Goal: Complete application form

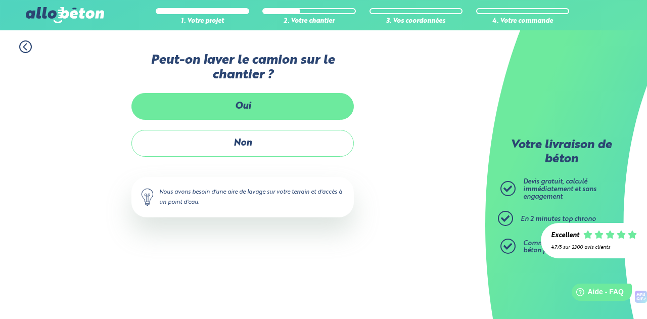
click at [316, 101] on label "Oui" at bounding box center [242, 106] width 222 height 27
click at [0, 0] on input "Oui" at bounding box center [0, 0] width 0 height 0
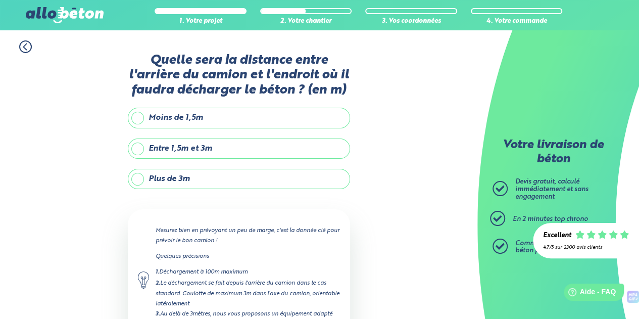
click at [137, 148] on label "Entre 1,5m et 3m" at bounding box center [239, 148] width 222 height 20
click at [0, 0] on input "Entre 1,5m et 3m" at bounding box center [0, 0] width 0 height 0
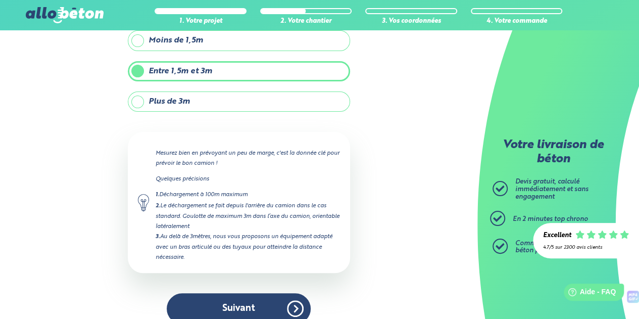
scroll to position [89, 0]
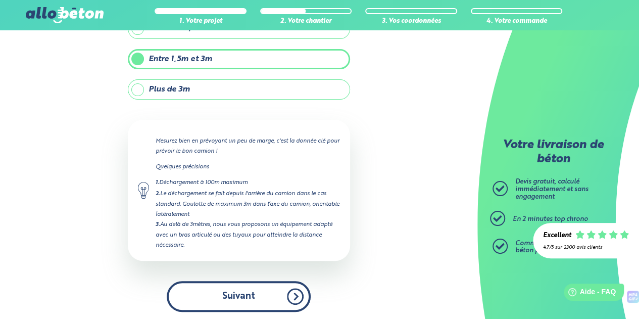
click at [245, 300] on button "Suivant" at bounding box center [239, 296] width 144 height 31
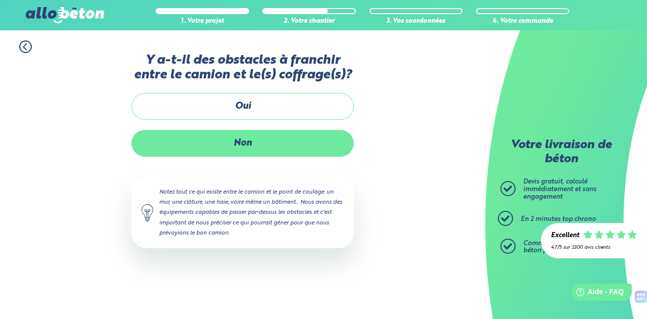
click at [245, 143] on label "Non" at bounding box center [242, 143] width 222 height 27
click at [0, 0] on input "Non" at bounding box center [0, 0] width 0 height 0
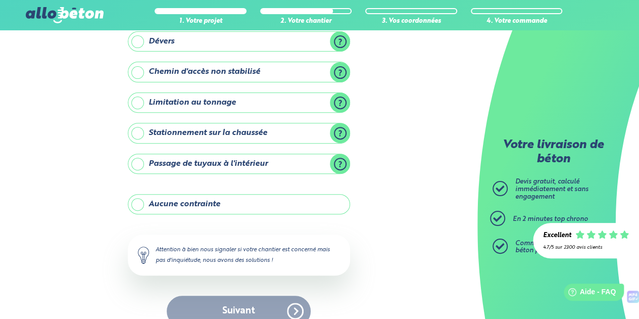
scroll to position [147, 0]
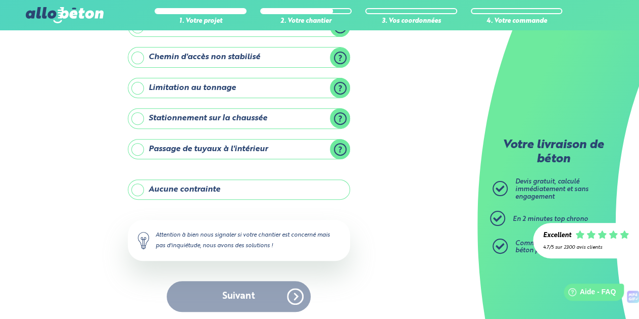
click at [275, 183] on label "Aucune contrainte" at bounding box center [239, 189] width 222 height 20
click at [0, 0] on input "Aucune contrainte" at bounding box center [0, 0] width 0 height 0
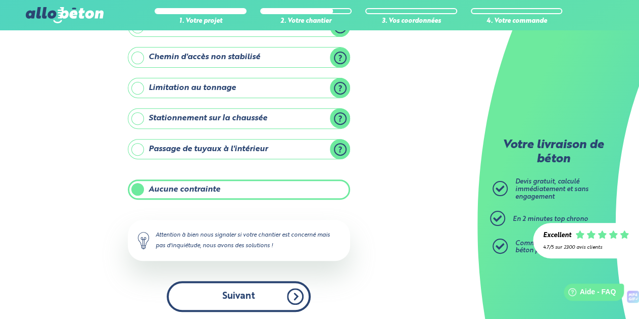
click at [236, 296] on button "Suivant" at bounding box center [239, 296] width 144 height 31
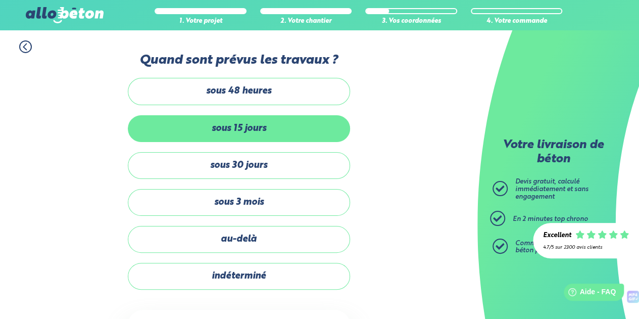
click at [240, 133] on label "sous 15 jours" at bounding box center [239, 128] width 222 height 27
click at [0, 0] on input "sous 15 jours" at bounding box center [0, 0] width 0 height 0
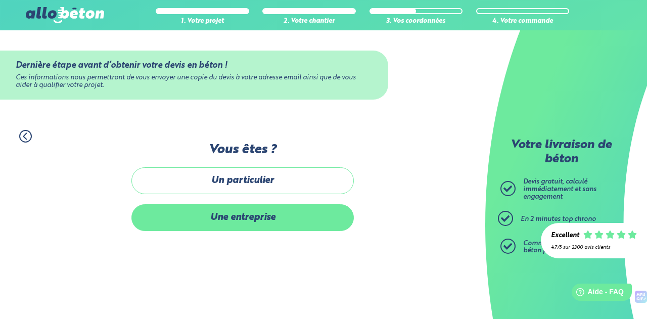
click at [217, 219] on label "Une entreprise" at bounding box center [242, 217] width 222 height 27
click at [0, 0] on input "Une entreprise" at bounding box center [0, 0] width 0 height 0
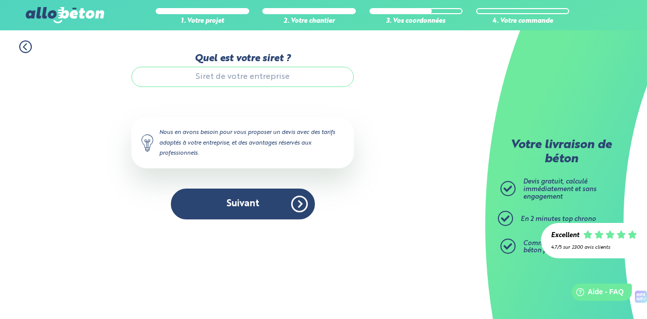
click at [241, 81] on input "Quel est votre siret ?" at bounding box center [242, 77] width 222 height 20
click at [265, 72] on input "Quel est votre siret ?" at bounding box center [242, 77] width 222 height 20
paste input "84159243900019"
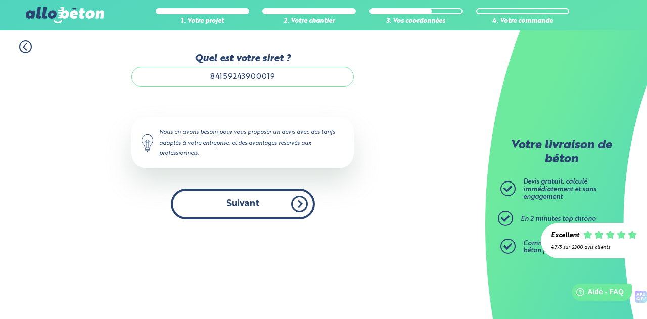
type input "84159243900019"
click at [265, 209] on button "Suivant" at bounding box center [243, 203] width 144 height 31
click at [300, 205] on button "Suivant" at bounding box center [243, 203] width 144 height 31
click at [268, 205] on button "Suivant" at bounding box center [243, 203] width 144 height 31
click at [299, 205] on button "Suivant" at bounding box center [243, 203] width 144 height 31
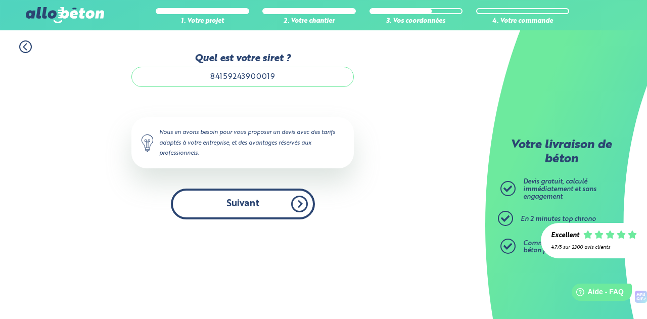
click at [299, 205] on button "Suivant" at bounding box center [243, 203] width 144 height 31
click at [171, 188] on button "Suivant" at bounding box center [243, 203] width 144 height 31
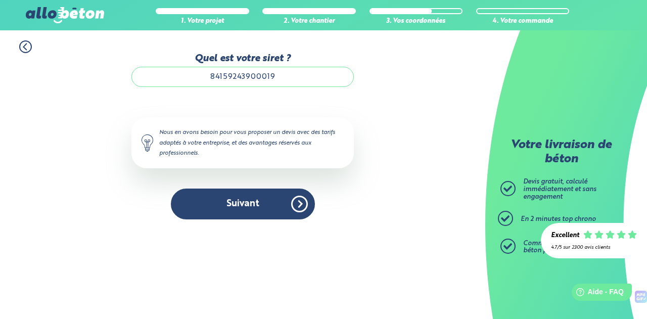
click at [310, 68] on input "84159243900019" at bounding box center [242, 77] width 222 height 20
click at [631, 235] on icon at bounding box center [632, 234] width 9 height 8
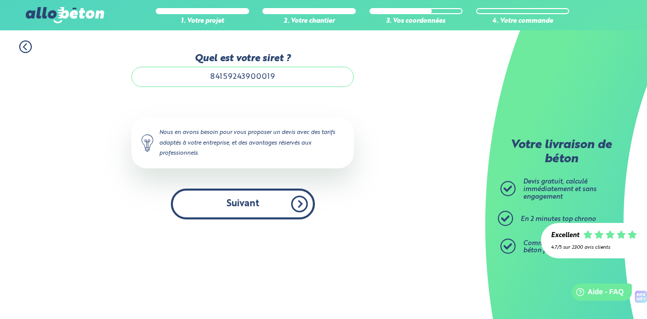
click at [245, 203] on button "Suivant" at bounding box center [243, 203] width 144 height 31
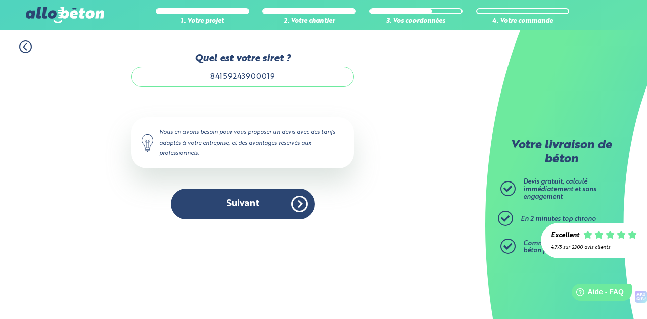
click at [207, 80] on input "84159243900019" at bounding box center [242, 77] width 222 height 20
type input "84159243900019"
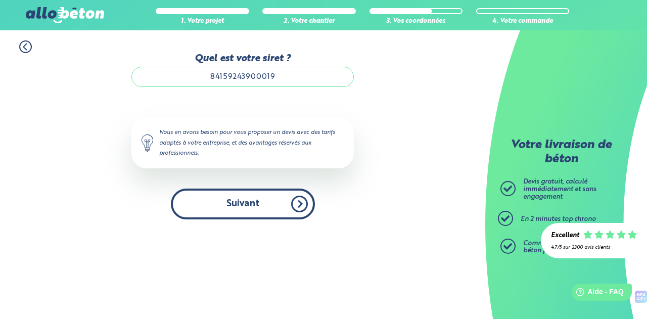
click at [299, 208] on button "Suivant" at bounding box center [243, 203] width 144 height 31
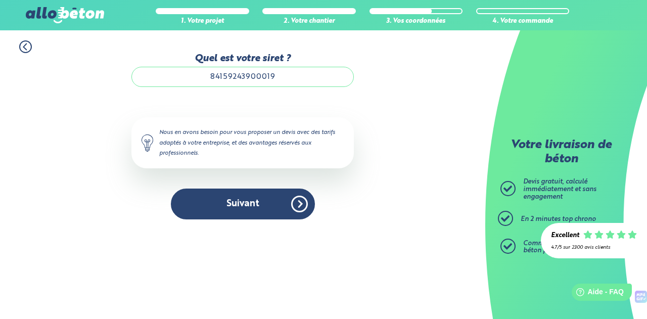
click at [204, 80] on input "84159243900019" at bounding box center [242, 77] width 222 height 20
drag, startPoint x: 279, startPoint y: 82, endPoint x: 189, endPoint y: 70, distance: 90.3
click at [189, 70] on input "84159243900019" at bounding box center [242, 77] width 222 height 20
click at [282, 78] on input "84159243900019" at bounding box center [242, 77] width 222 height 20
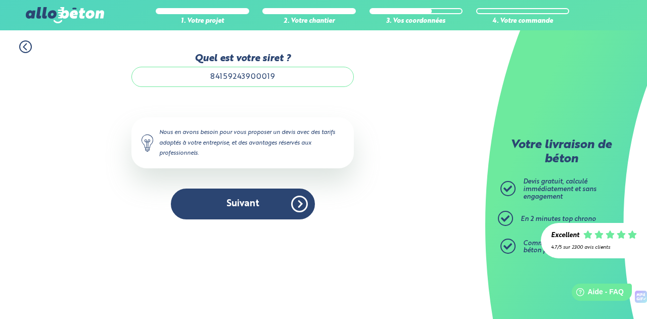
drag, startPoint x: 282, startPoint y: 78, endPoint x: 154, endPoint y: 80, distance: 127.8
click at [154, 80] on input "84159243900019" at bounding box center [242, 77] width 222 height 20
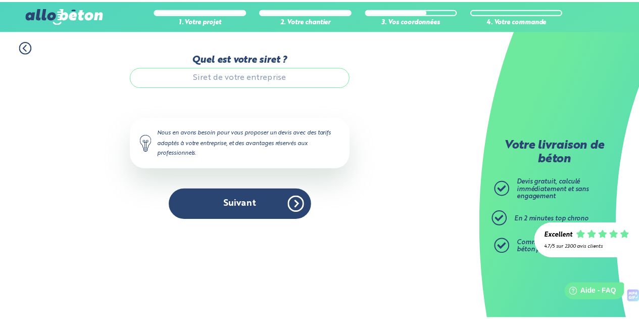
scroll to position [0, 0]
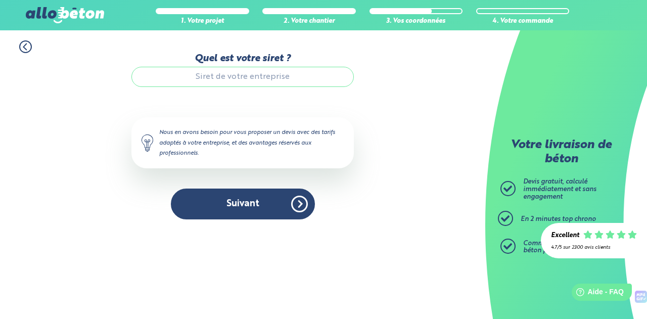
paste input "841 592 439"
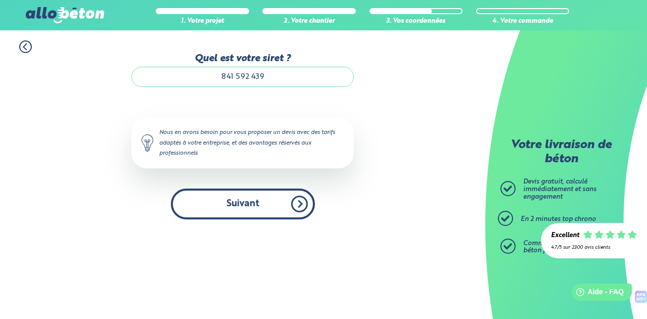
click at [243, 203] on button "Suivant" at bounding box center [243, 203] width 144 height 31
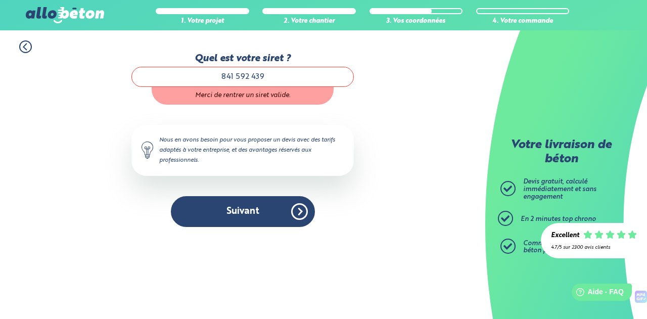
click at [287, 66] on div "Quel est votre siret ? 841 592 439 Merci de rentrer un siret valide." at bounding box center [242, 79] width 222 height 52
click at [285, 74] on input "841 592 439" at bounding box center [242, 77] width 222 height 20
drag, startPoint x: 302, startPoint y: 81, endPoint x: 170, endPoint y: 70, distance: 132.8
click at [170, 70] on input "841 592 439" at bounding box center [242, 77] width 222 height 20
paste input "841 592 439 0001"
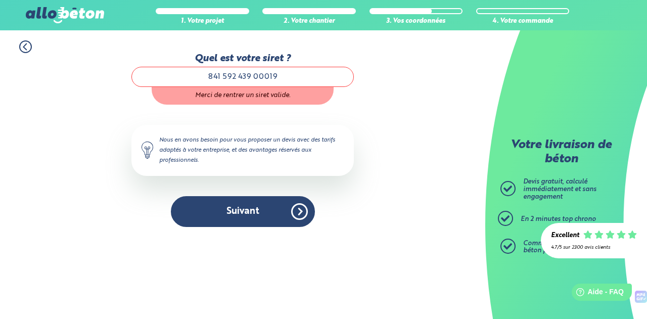
click at [253, 77] on input "841 592 439 00019" at bounding box center [242, 77] width 222 height 20
type input "84159243900019"
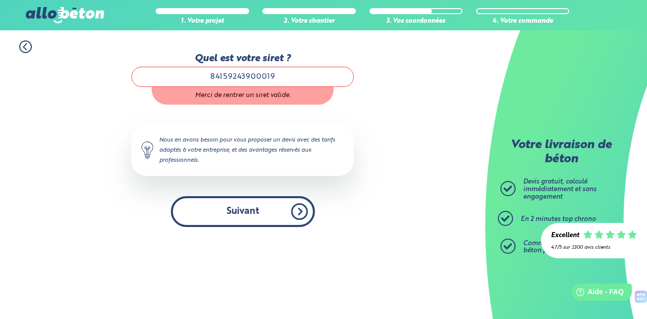
drag, startPoint x: 289, startPoint y: 81, endPoint x: 248, endPoint y: 206, distance: 131.0
click at [248, 206] on button "Suivant" at bounding box center [243, 211] width 144 height 31
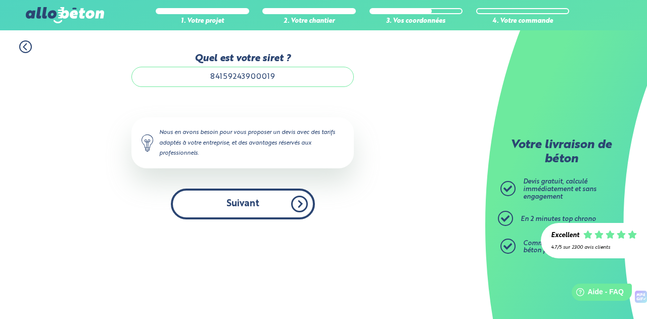
click at [248, 206] on button "Suivant" at bounding box center [243, 203] width 144 height 31
click at [306, 205] on button "Suivant" at bounding box center [243, 203] width 144 height 31
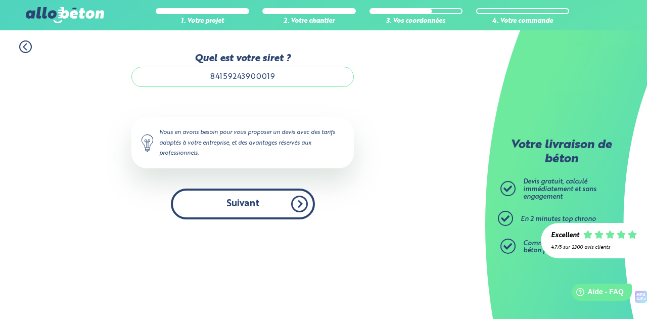
click at [306, 205] on button "Suivant" at bounding box center [243, 203] width 144 height 31
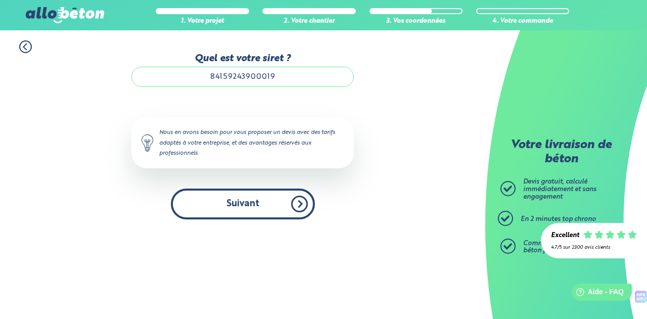
click at [306, 205] on button "Suivant" at bounding box center [243, 203] width 144 height 31
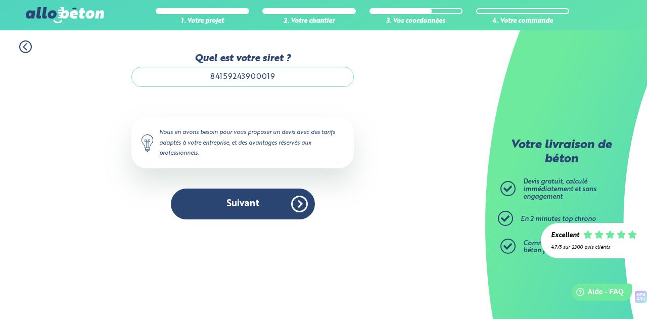
drag, startPoint x: 306, startPoint y: 205, endPoint x: 646, endPoint y: 201, distance: 340.5
click at [485, 201] on div "Accueil Livraison Béton Centrale béton à proximité Livraison béton Yvelines Liv…" at bounding box center [242, 174] width 485 height 288
click at [279, 78] on input "84159243900019" at bounding box center [242, 77] width 222 height 20
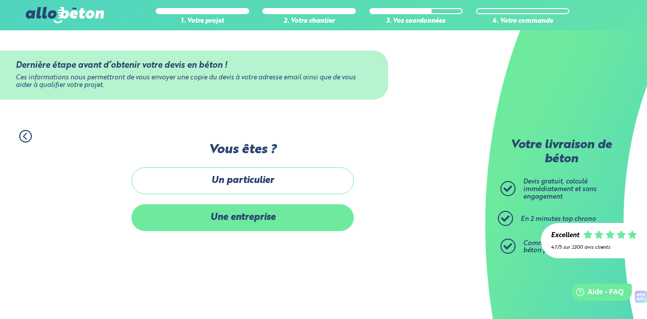
click at [221, 224] on label "Une entreprise" at bounding box center [242, 217] width 222 height 27
click at [0, 0] on input "Une entreprise" at bounding box center [0, 0] width 0 height 0
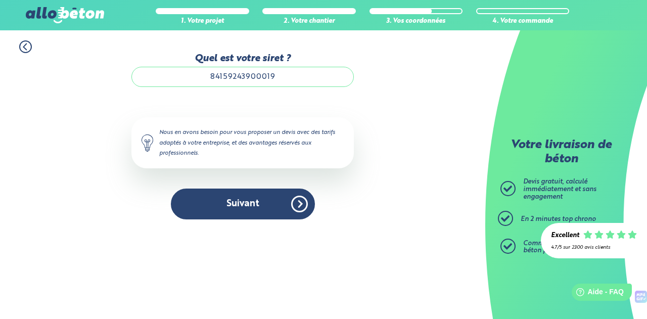
click at [296, 78] on input "84159243900019" at bounding box center [242, 77] width 222 height 20
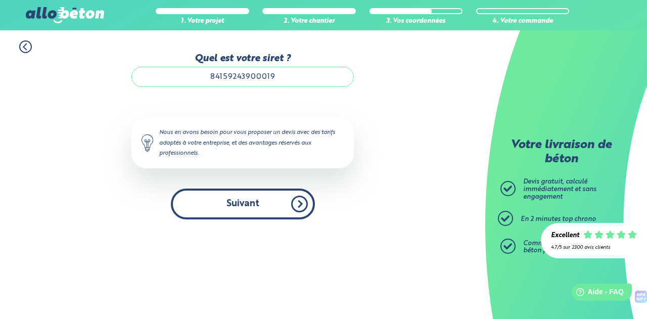
click at [267, 203] on button "Suivant" at bounding box center [243, 203] width 144 height 31
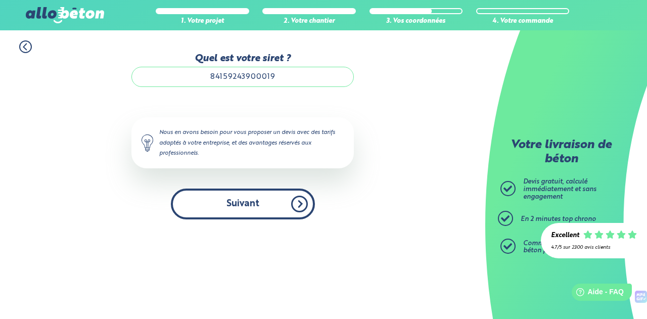
click at [267, 203] on button "Suivant" at bounding box center [243, 203] width 144 height 31
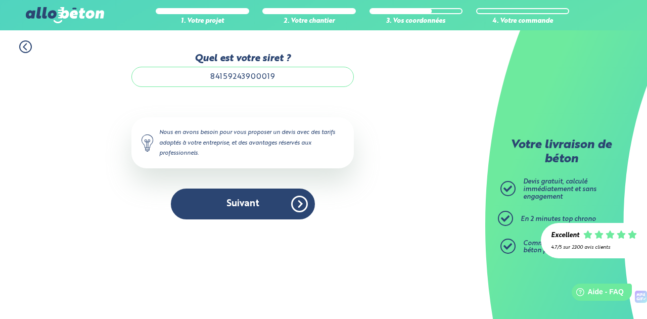
click at [24, 47] on icon at bounding box center [25, 47] width 3 height 6
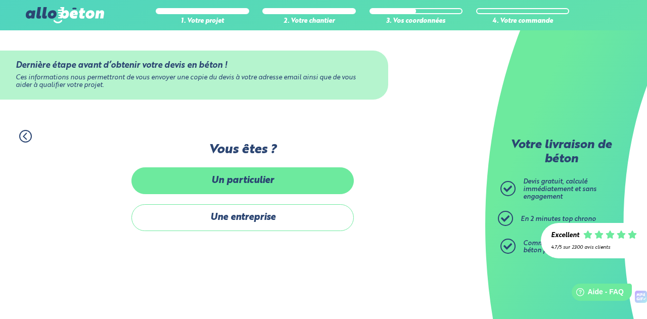
click at [221, 182] on label "Un particulier" at bounding box center [242, 180] width 222 height 27
click at [0, 0] on input "Un particulier" at bounding box center [0, 0] width 0 height 0
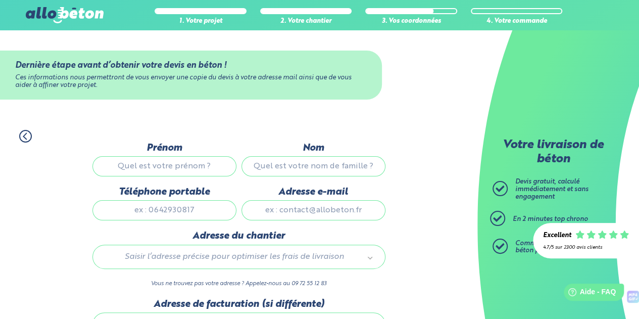
click at [168, 170] on input "Prénom" at bounding box center [164, 166] width 144 height 20
type input "[PERSON_NAME]"
type input "MARTINI"
type input "0673452354"
type input "[EMAIL_ADDRESS][DOMAIN_NAME]"
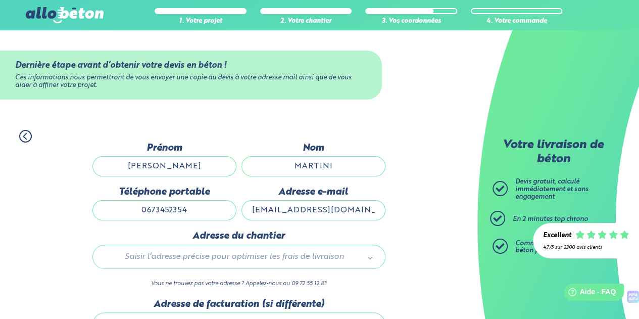
type input "94 rue de villiers, , 2EM"
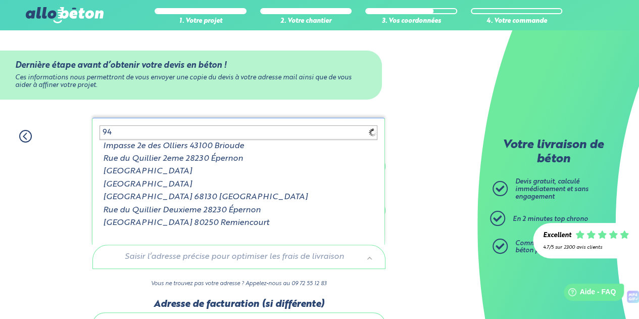
type input "9"
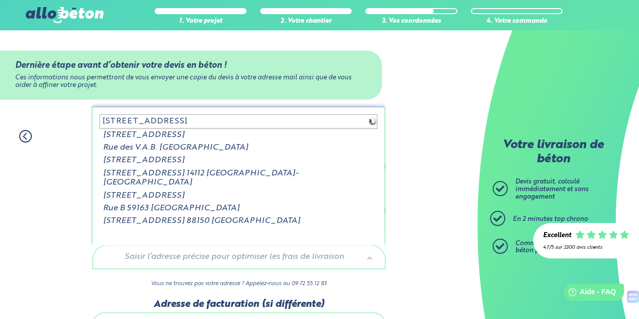
type input "9 RUE DES BOSQUETS"
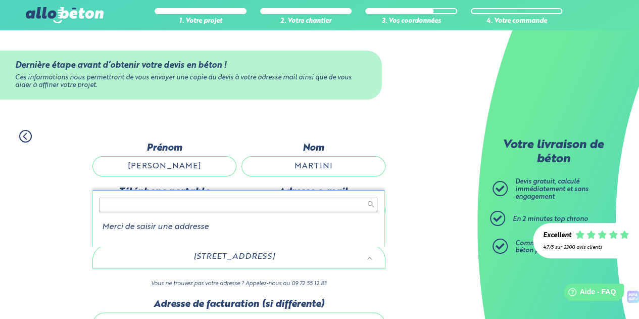
click at [274, 205] on input "text" at bounding box center [239, 205] width 278 height 14
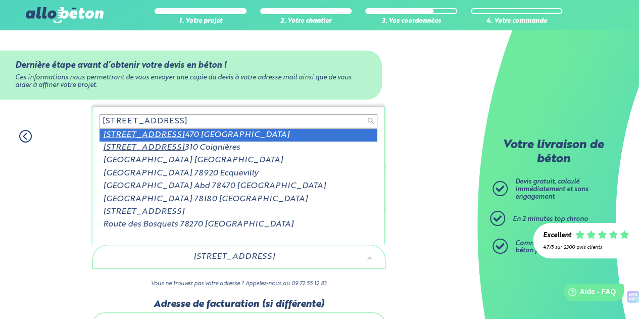
type input "9 RUE DES BOSQUETS 78"
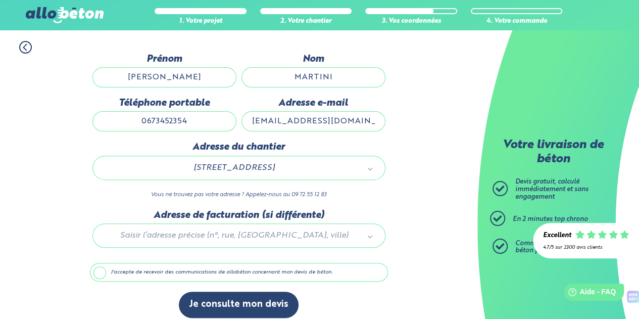
scroll to position [96, 0]
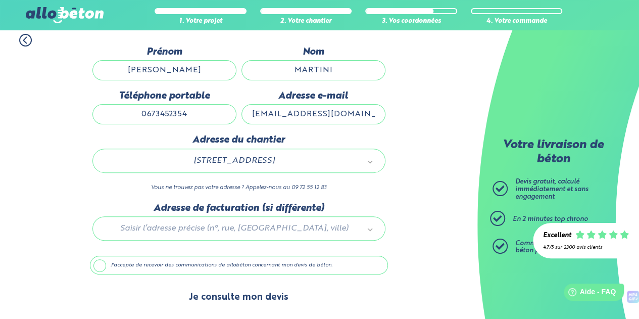
click at [249, 300] on button "Je consulte mon devis" at bounding box center [239, 297] width 120 height 26
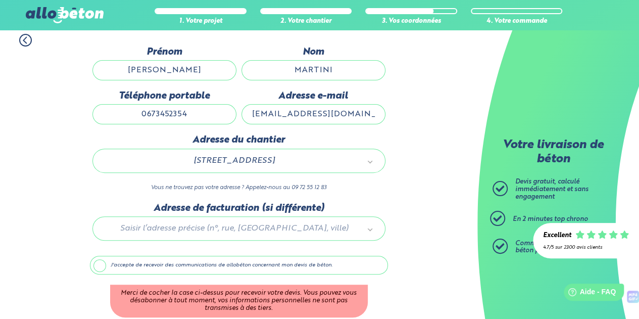
click at [104, 264] on label "J'accepte de recevoir des communications de allobéton concernant mon devis de b…" at bounding box center [239, 265] width 298 height 19
click at [0, 0] on input "J'accepte de recevoir des communications de allobéton concernant mon devis de b…" at bounding box center [0, 0] width 0 height 0
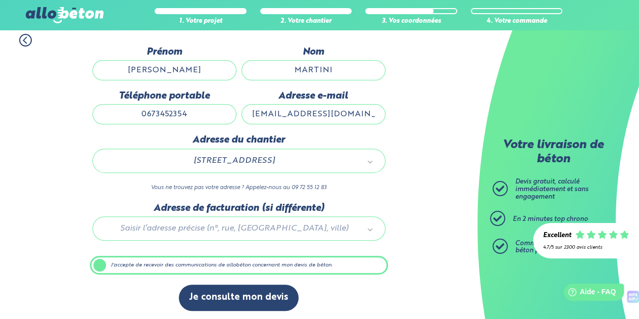
click at [258, 309] on div "Je consulte mon devis" at bounding box center [239, 302] width 298 height 36
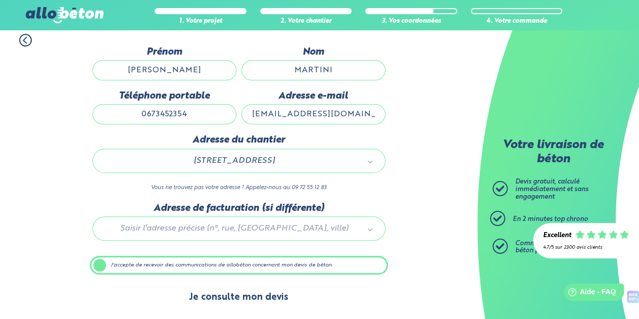
click at [262, 298] on button "Je consulte mon devis" at bounding box center [239, 297] width 120 height 26
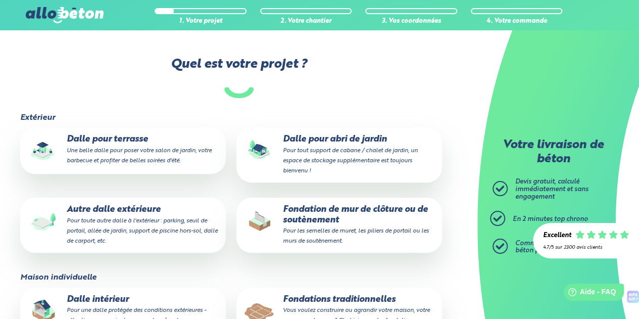
click at [124, 205] on p "Autre dalle extérieure Pour toute autre dalle à l'extérieur : parking, seuil de…" at bounding box center [122, 225] width 191 height 41
click at [0, 0] on input "Autre dalle extérieure Pour toute autre dalle à l'extérieur : parking, seuil de…" at bounding box center [0, 0] width 0 height 0
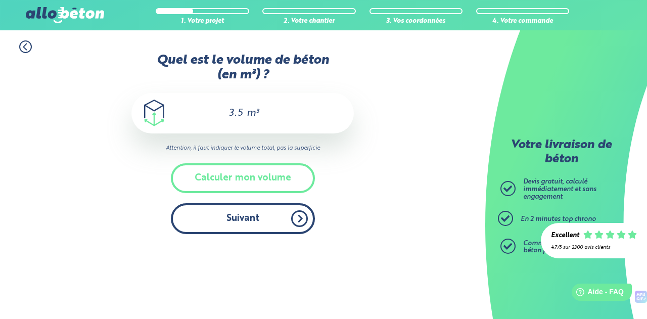
click at [236, 217] on button "Suivant" at bounding box center [243, 218] width 144 height 31
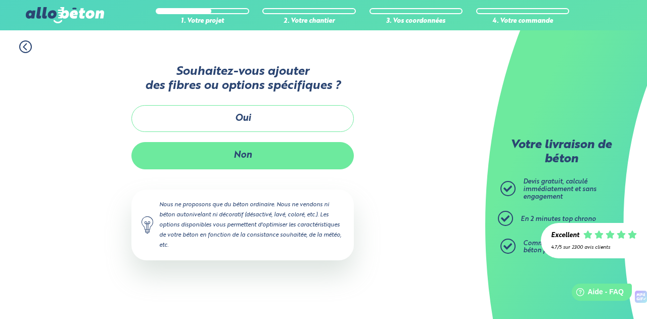
click at [244, 154] on button "Non" at bounding box center [242, 155] width 222 height 27
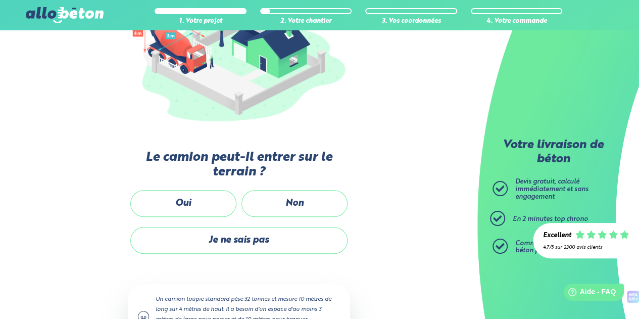
scroll to position [156, 0]
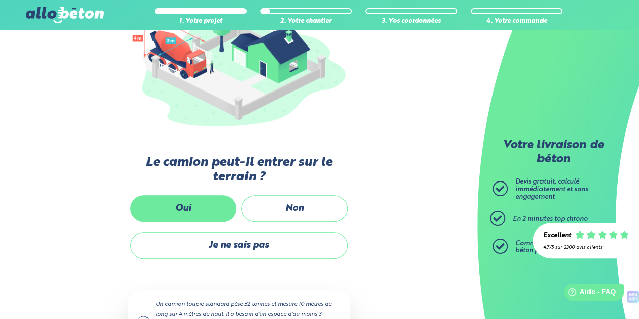
click at [189, 215] on label "Oui" at bounding box center [183, 208] width 106 height 27
click at [0, 0] on input "Oui" at bounding box center [0, 0] width 0 height 0
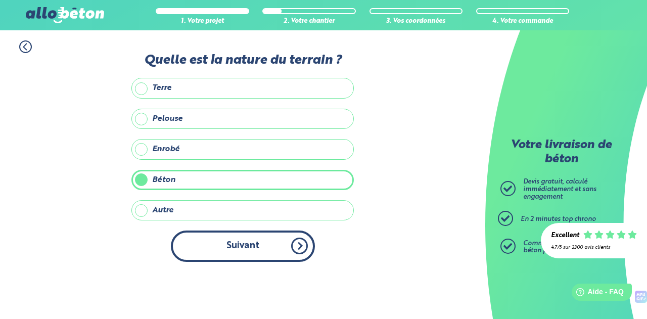
click at [245, 255] on button "Suivant" at bounding box center [243, 245] width 144 height 31
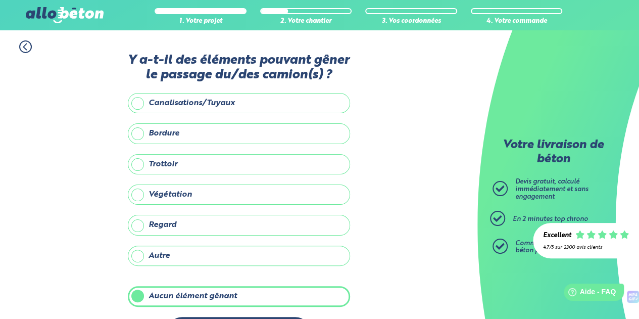
click at [201, 292] on label "Aucun élément gênant" at bounding box center [239, 296] width 222 height 20
click at [0, 0] on input "Aucun élément gênant" at bounding box center [0, 0] width 0 height 0
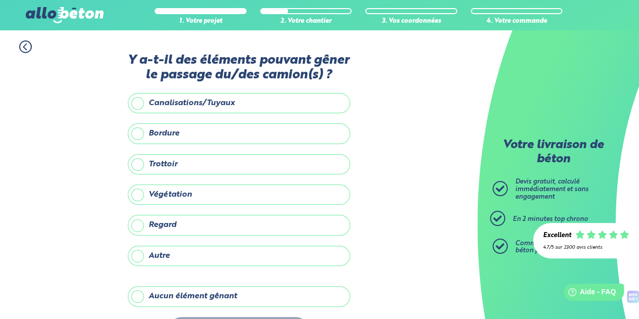
scroll to position [36, 0]
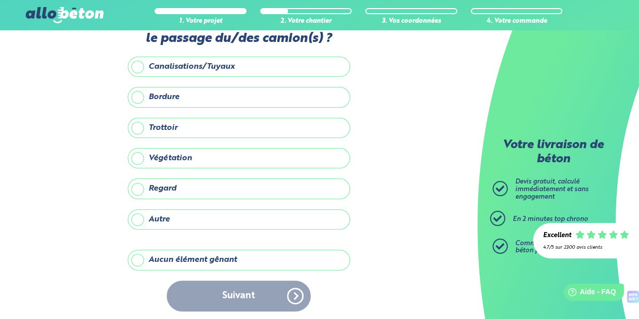
click at [252, 292] on div "Suivant" at bounding box center [239, 295] width 222 height 31
click at [150, 237] on div "Y a-t-il des éléments pouvant gêner le passage du/des camion(s) ? Canalisations…" at bounding box center [239, 169] width 222 height 305
click at [158, 256] on label "Aucun élément gênant" at bounding box center [239, 260] width 222 height 20
click at [0, 0] on input "Aucun élément gênant" at bounding box center [0, 0] width 0 height 0
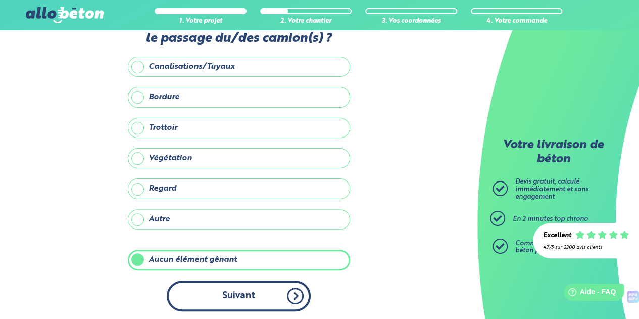
click at [240, 292] on button "Suivant" at bounding box center [239, 295] width 144 height 31
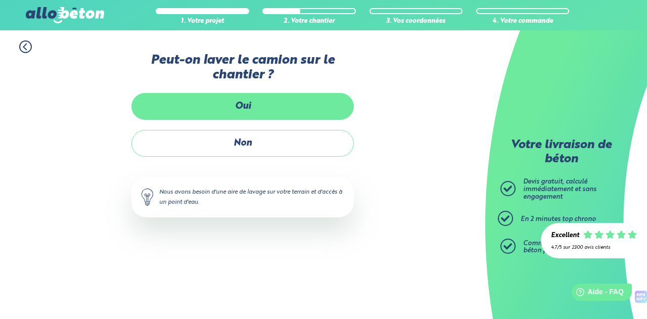
click at [266, 100] on label "Oui" at bounding box center [242, 106] width 222 height 27
click at [0, 0] on input "Oui" at bounding box center [0, 0] width 0 height 0
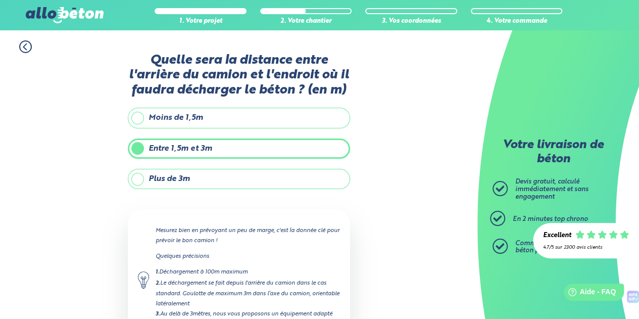
scroll to position [89, 0]
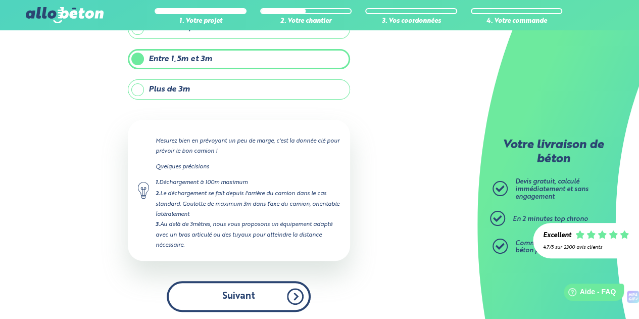
click at [235, 299] on button "Suivant" at bounding box center [239, 296] width 144 height 31
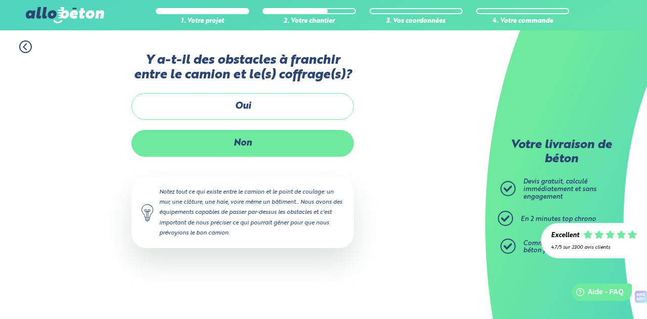
click at [223, 146] on label "Non" at bounding box center [242, 143] width 222 height 27
click at [0, 0] on input "Non" at bounding box center [0, 0] width 0 height 0
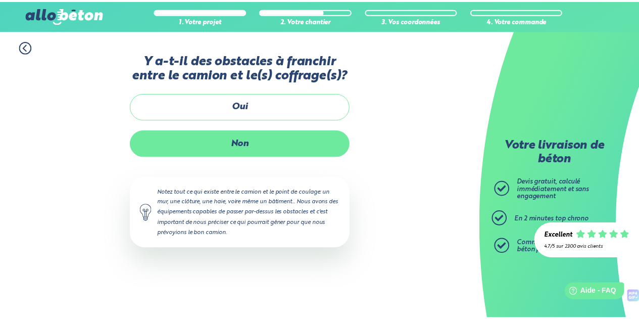
scroll to position [147, 0]
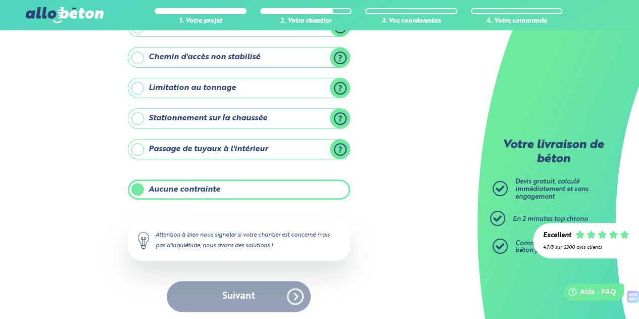
click at [237, 292] on div "Suivant" at bounding box center [239, 296] width 222 height 31
click at [296, 294] on div "Suivant" at bounding box center [239, 296] width 222 height 31
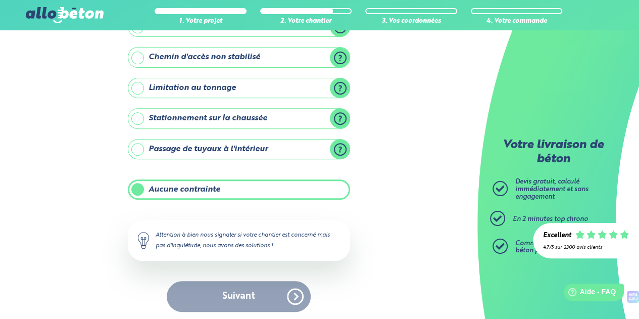
click at [263, 121] on label "Stationnement sur la chaussée" at bounding box center [239, 118] width 222 height 20
click at [0, 0] on input "Stationnement sur la chaussée" at bounding box center [0, 0] width 0 height 0
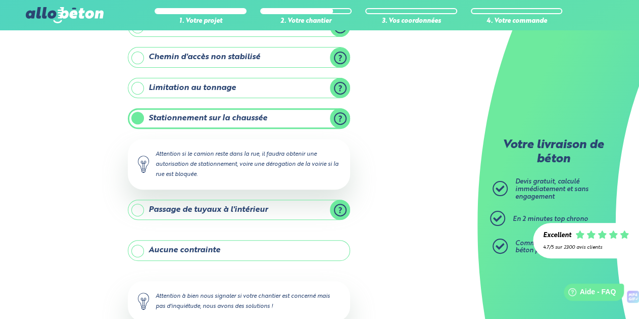
click at [167, 251] on label "Aucune contrainte" at bounding box center [239, 250] width 222 height 20
click at [0, 0] on input "Aucune contrainte" at bounding box center [0, 0] width 0 height 0
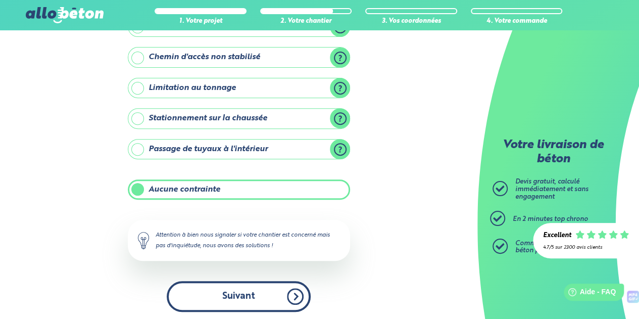
click at [250, 295] on button "Suivant" at bounding box center [239, 296] width 144 height 31
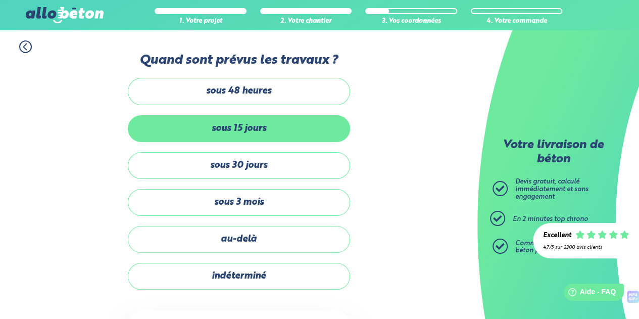
click at [230, 132] on label "sous 15 jours" at bounding box center [239, 128] width 222 height 27
click at [0, 0] on input "sous 15 jours" at bounding box center [0, 0] width 0 height 0
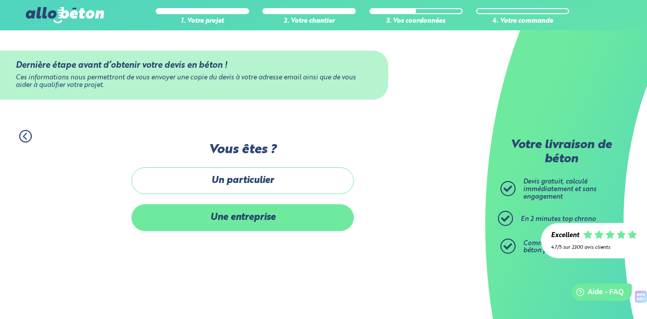
click at [252, 227] on label "Une entreprise" at bounding box center [242, 217] width 222 height 27
click at [0, 0] on input "Une entreprise" at bounding box center [0, 0] width 0 height 0
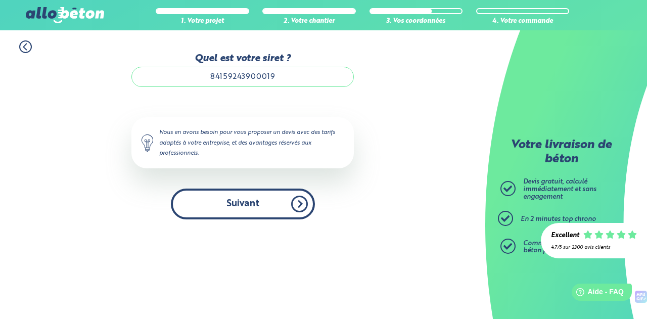
click at [276, 188] on button "Suivant" at bounding box center [243, 203] width 144 height 31
click at [274, 208] on button "Suivant" at bounding box center [243, 203] width 144 height 31
click at [297, 207] on button "Suivant" at bounding box center [243, 203] width 144 height 31
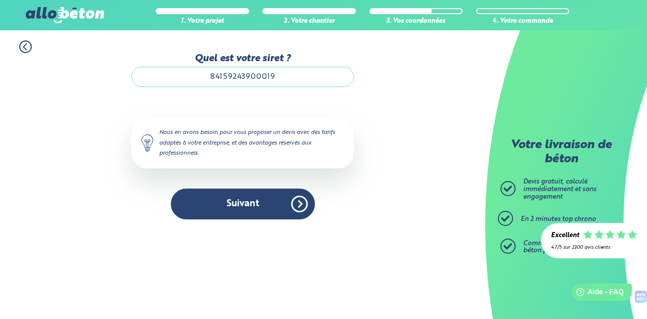
click at [274, 82] on input "84159243900019" at bounding box center [242, 77] width 222 height 20
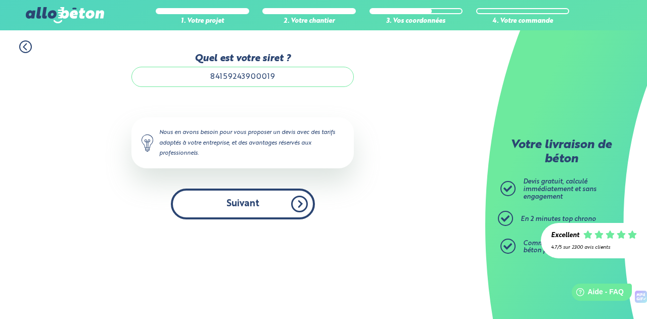
click at [300, 206] on button "Suivant" at bounding box center [243, 203] width 144 height 31
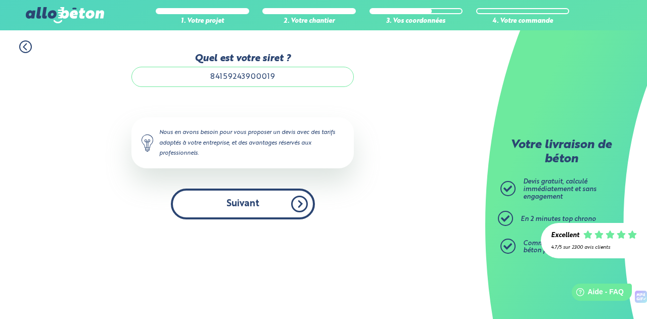
click at [300, 206] on button "Suivant" at bounding box center [243, 203] width 144 height 31
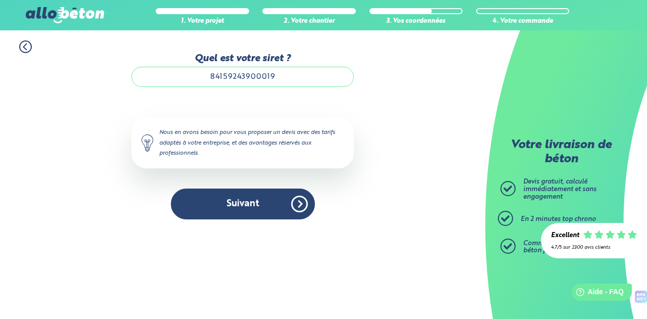
click at [285, 80] on input "84159243900019" at bounding box center [242, 77] width 222 height 20
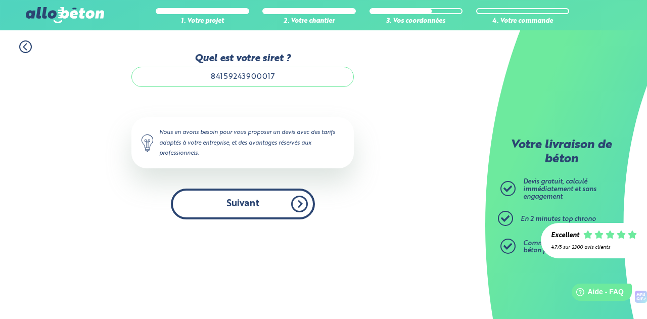
click at [277, 209] on button "Suivant" at bounding box center [243, 203] width 144 height 31
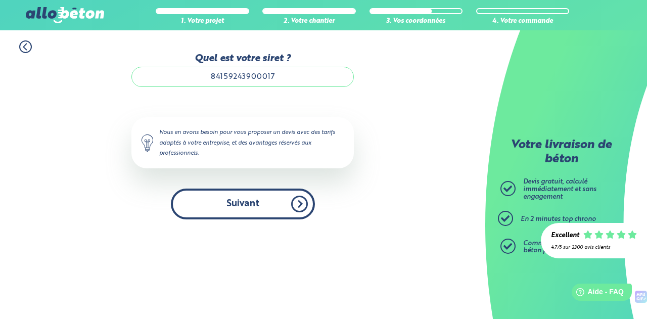
click at [277, 209] on button "Suivant" at bounding box center [243, 203] width 144 height 31
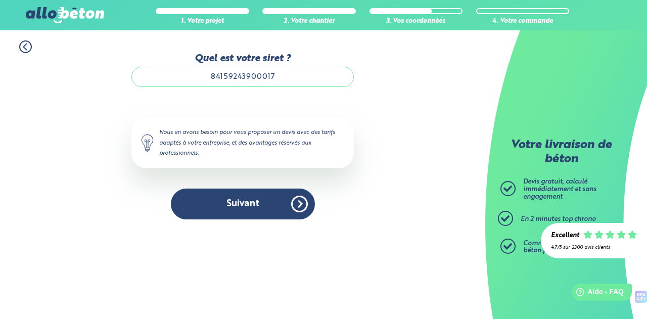
click at [290, 75] on input "84159243900017" at bounding box center [242, 77] width 222 height 20
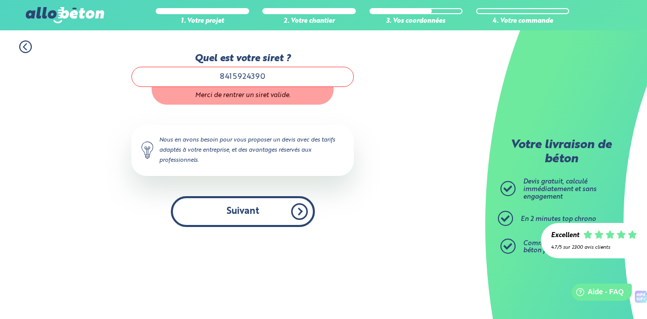
click at [282, 189] on div "Quel est votre siret ? 8415924390 Merci de rentrer un siret valide. Le N° de SI…" at bounding box center [242, 140] width 222 height 174
click at [257, 217] on button "Suivant" at bounding box center [243, 211] width 144 height 31
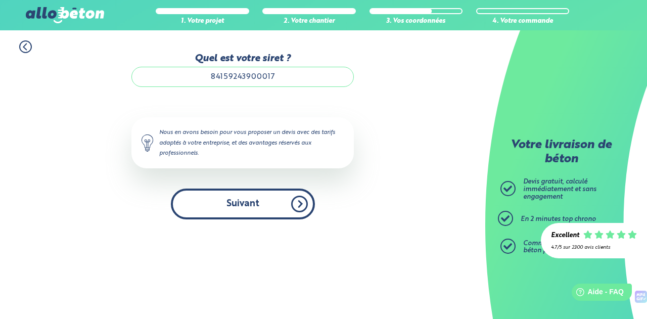
click at [270, 205] on button "Suivant" at bounding box center [243, 203] width 144 height 31
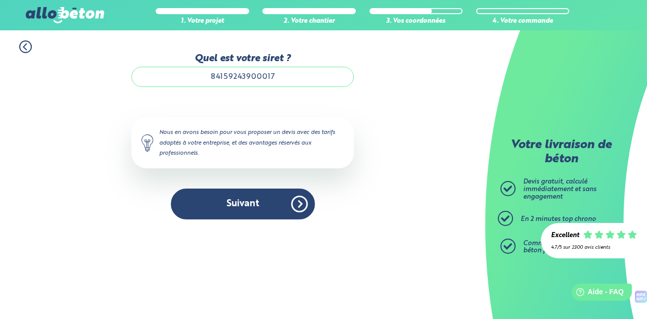
click at [275, 80] on input "84159243900017" at bounding box center [242, 77] width 222 height 20
type input "84159243900019"
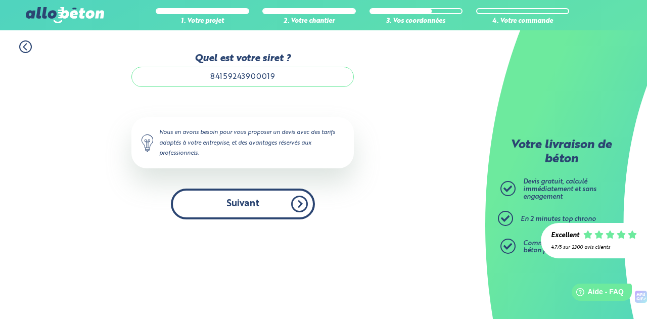
click at [278, 209] on button "Suivant" at bounding box center [243, 203] width 144 height 31
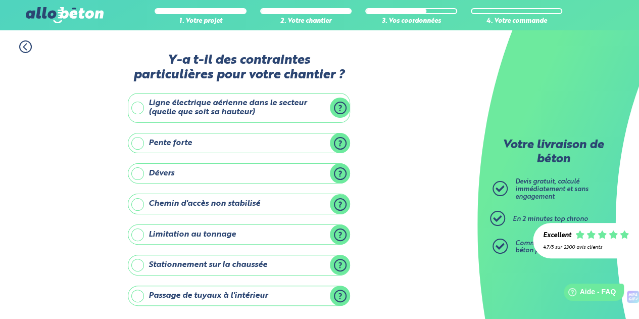
scroll to position [147, 0]
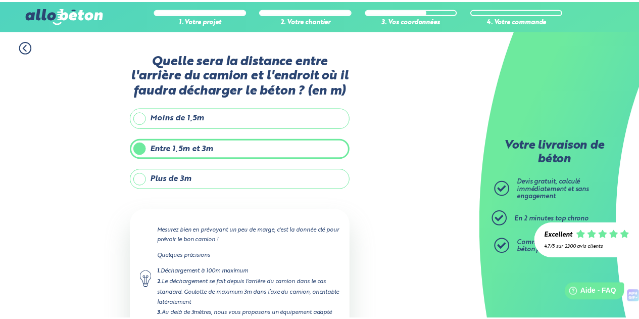
scroll to position [89, 0]
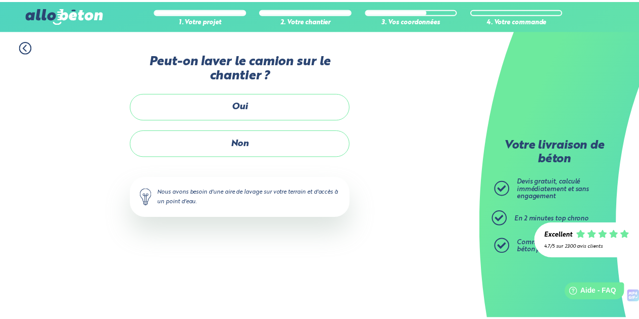
scroll to position [36, 0]
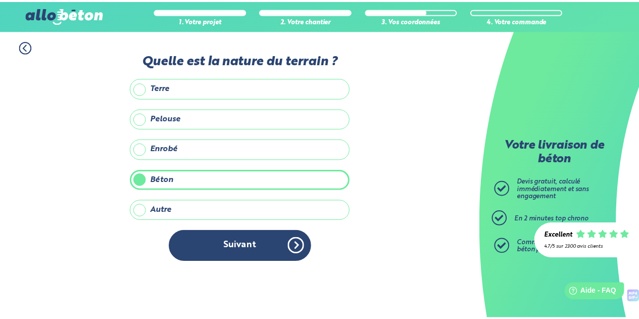
scroll to position [156, 0]
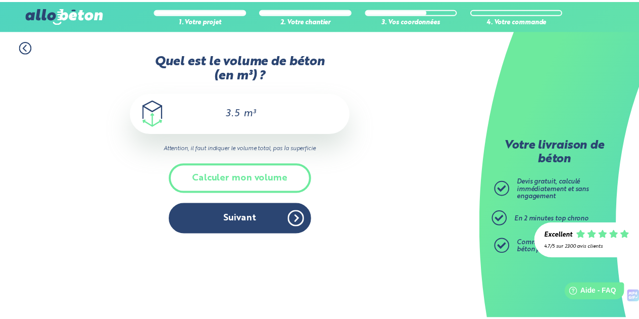
scroll to position [190, 0]
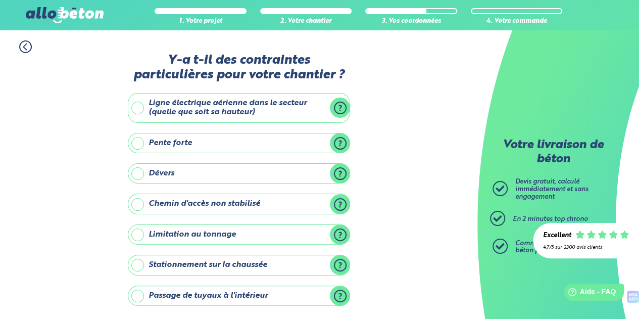
scroll to position [147, 0]
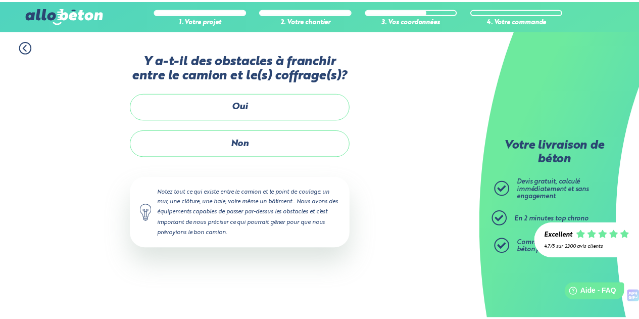
scroll to position [89, 0]
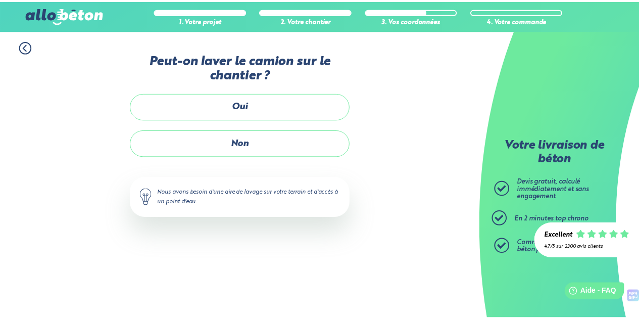
scroll to position [36, 0]
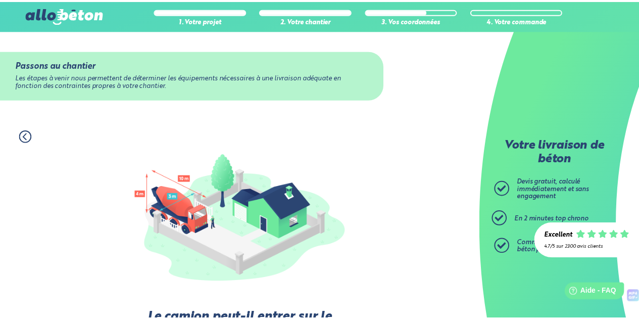
scroll to position [137, 0]
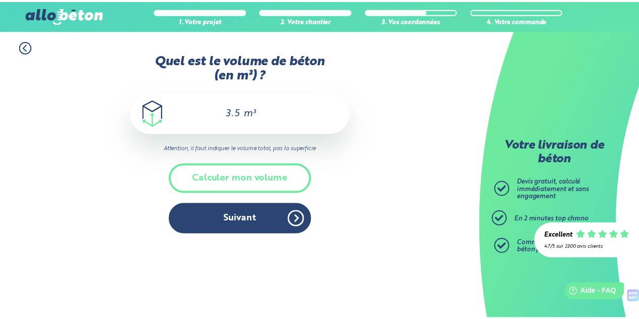
scroll to position [190, 0]
